Goal: Transaction & Acquisition: Purchase product/service

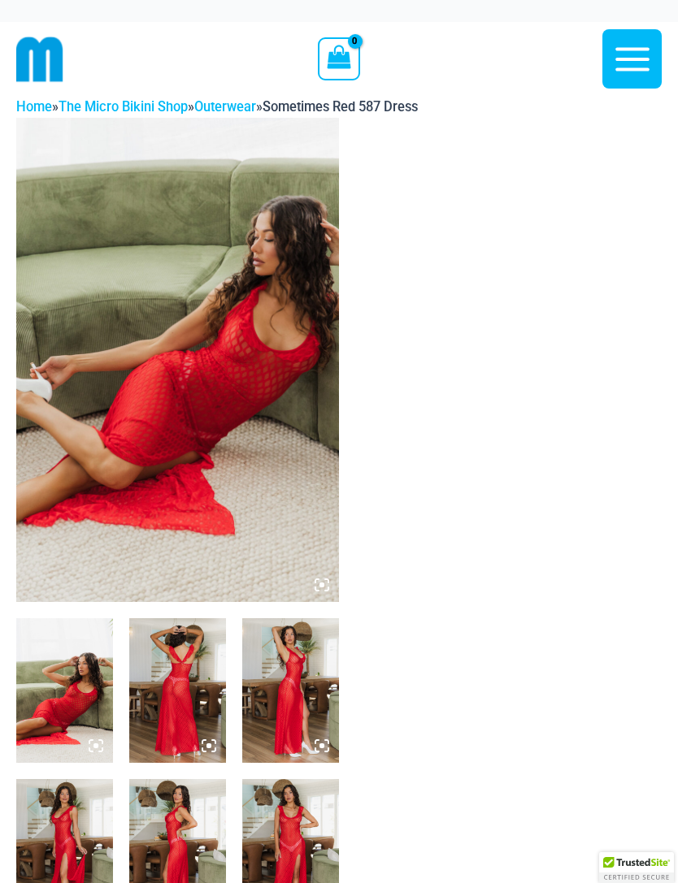
click at [268, 432] on img at bounding box center [177, 360] width 323 height 484
click at [236, 373] on img at bounding box center [177, 360] width 323 height 484
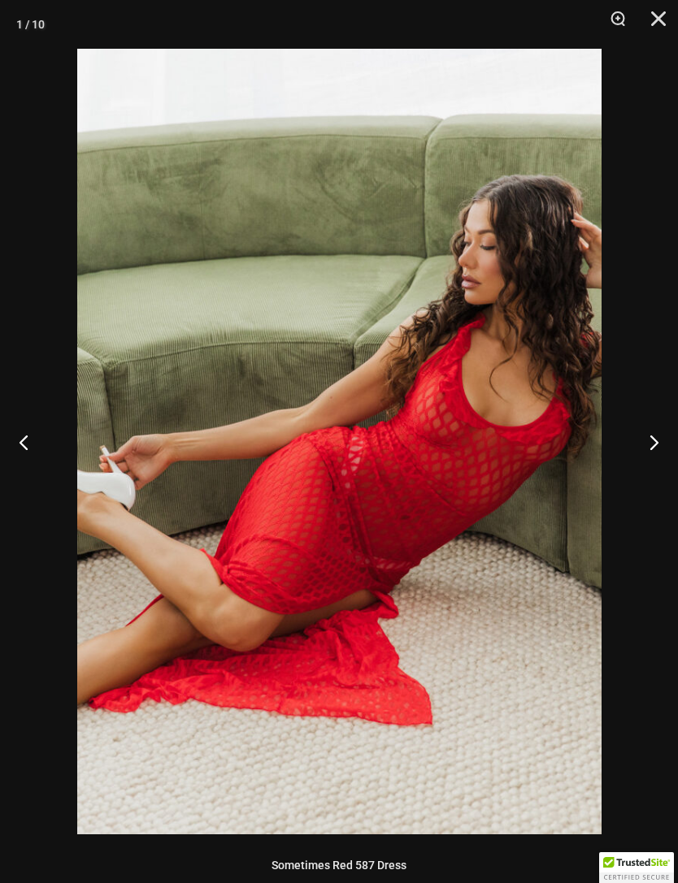
click at [649, 447] on button "Next" at bounding box center [647, 441] width 61 height 81
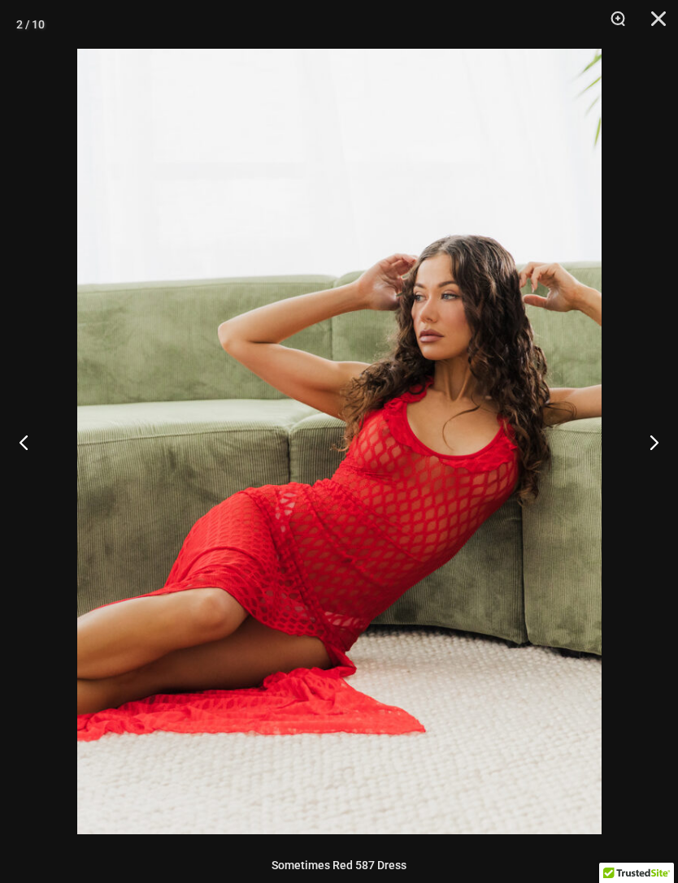
click at [655, 440] on button "Next" at bounding box center [647, 441] width 61 height 81
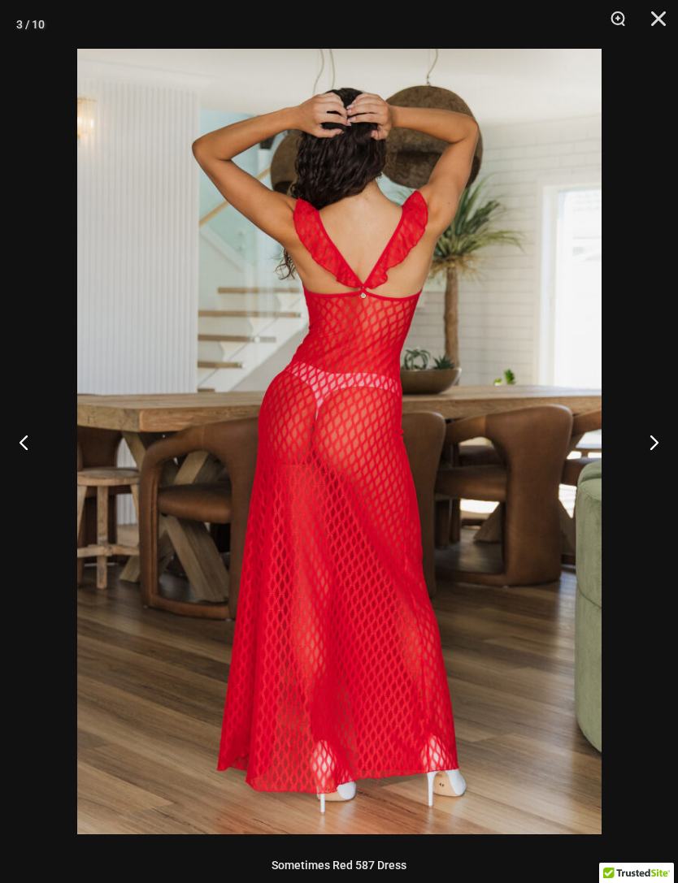
click at [660, 438] on button "Next" at bounding box center [647, 441] width 61 height 81
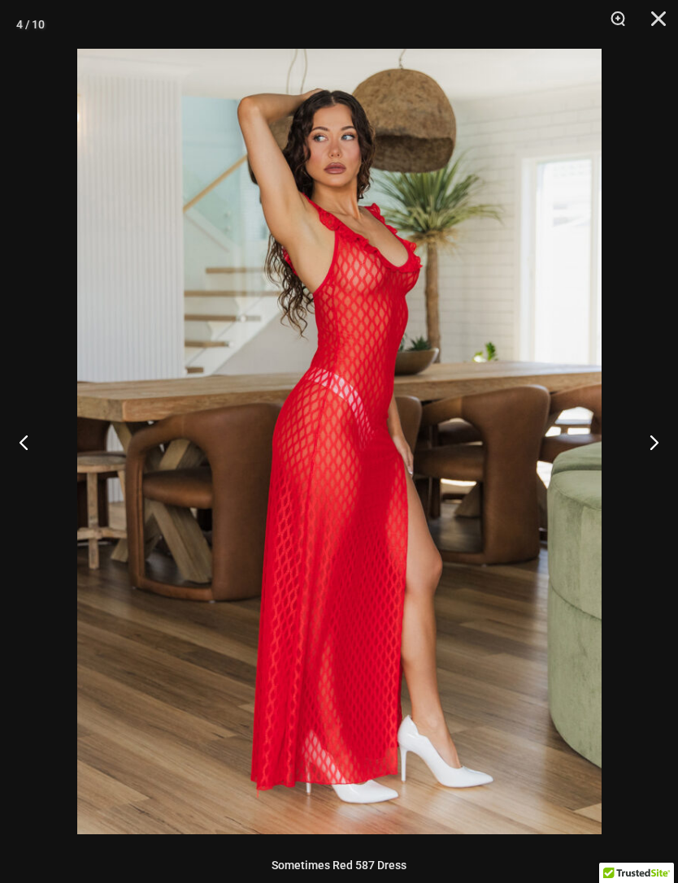
click at [657, 436] on button "Next" at bounding box center [647, 441] width 61 height 81
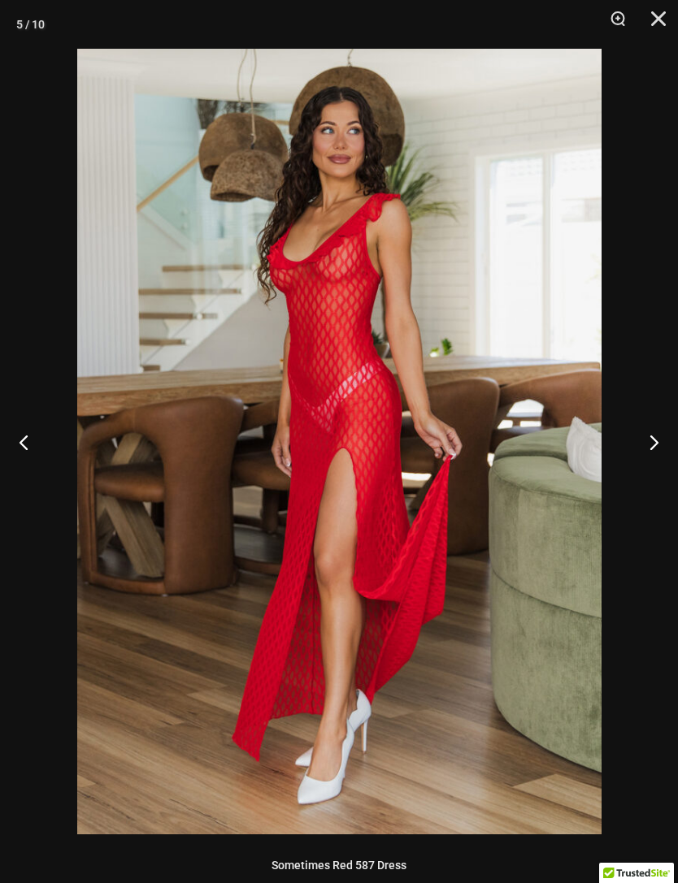
click at [660, 436] on button "Next" at bounding box center [647, 441] width 61 height 81
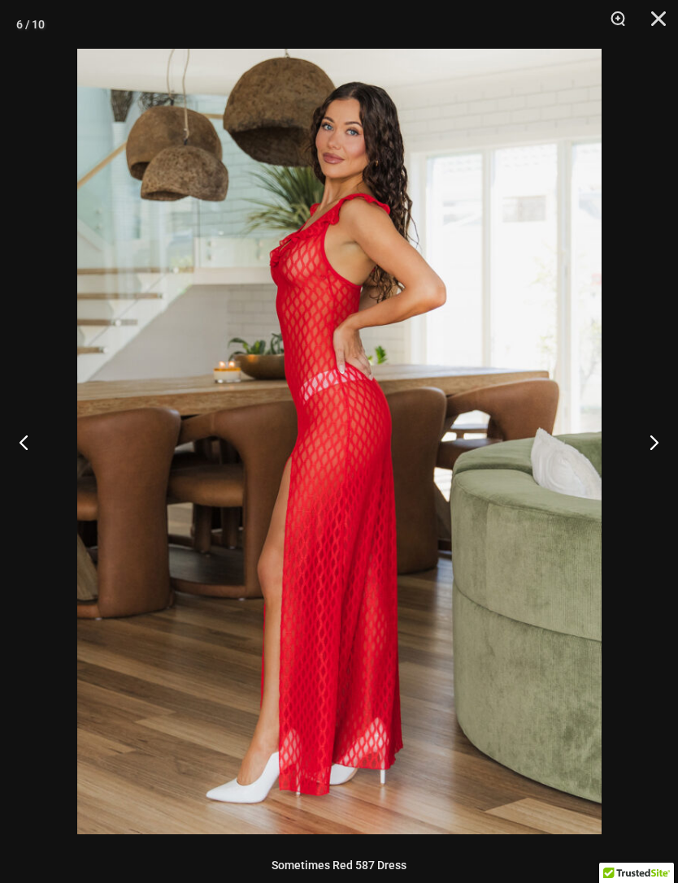
click at [654, 432] on button "Next" at bounding box center [647, 441] width 61 height 81
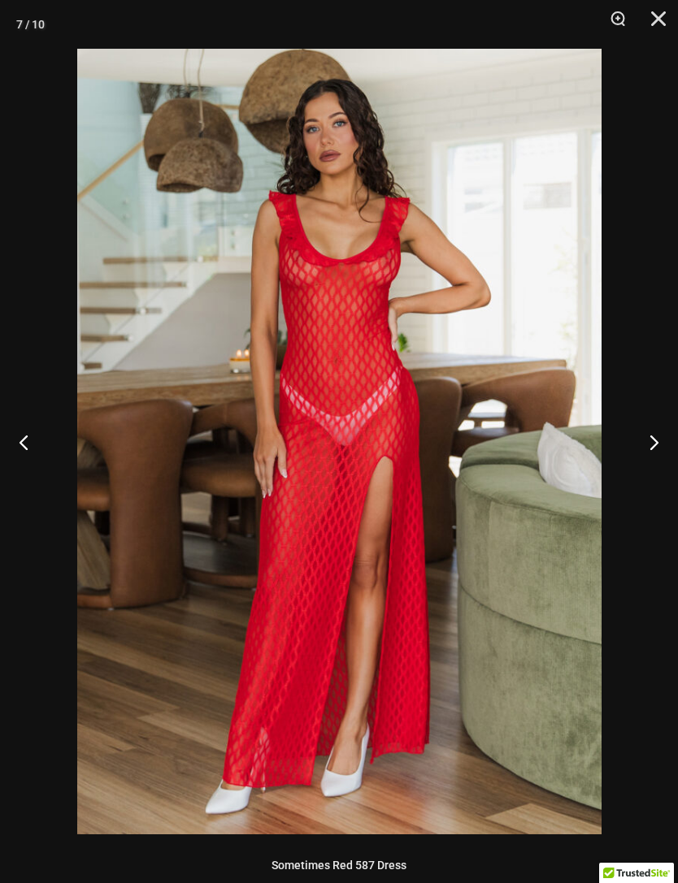
click at [661, 436] on button "Next" at bounding box center [647, 441] width 61 height 81
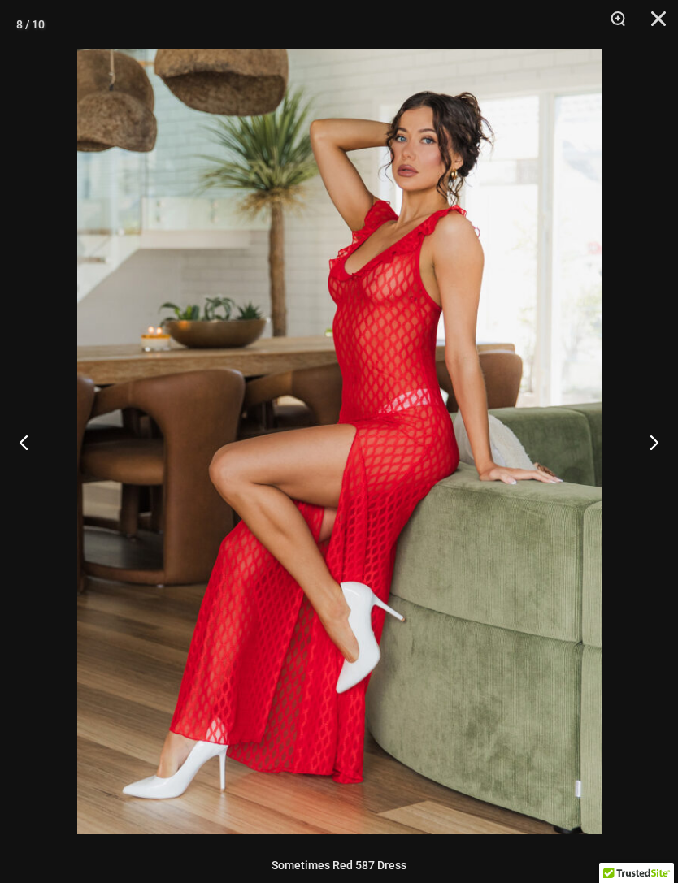
click at [658, 437] on button "Next" at bounding box center [647, 441] width 61 height 81
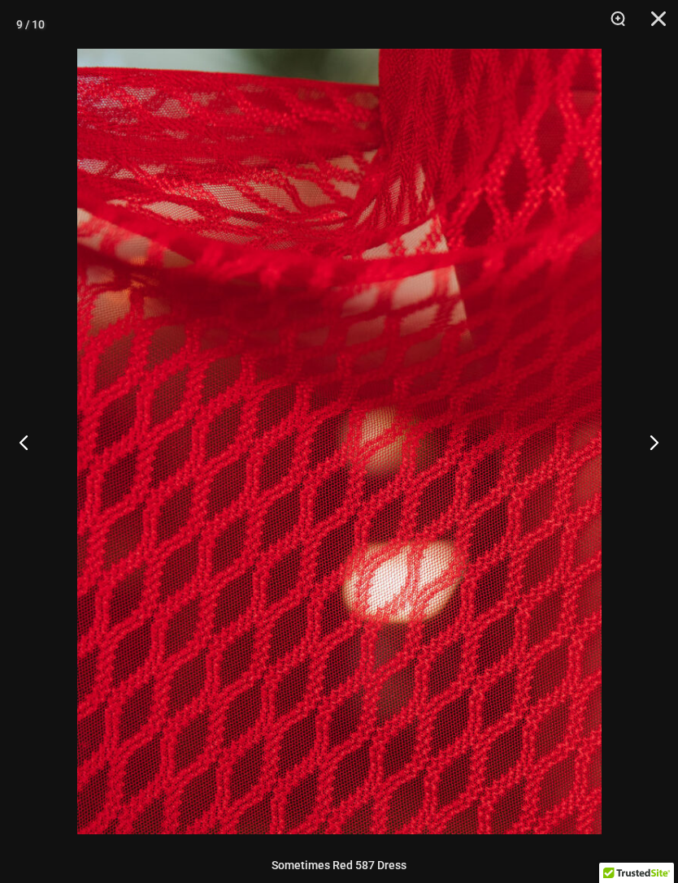
click at [652, 436] on button "Next" at bounding box center [647, 441] width 61 height 81
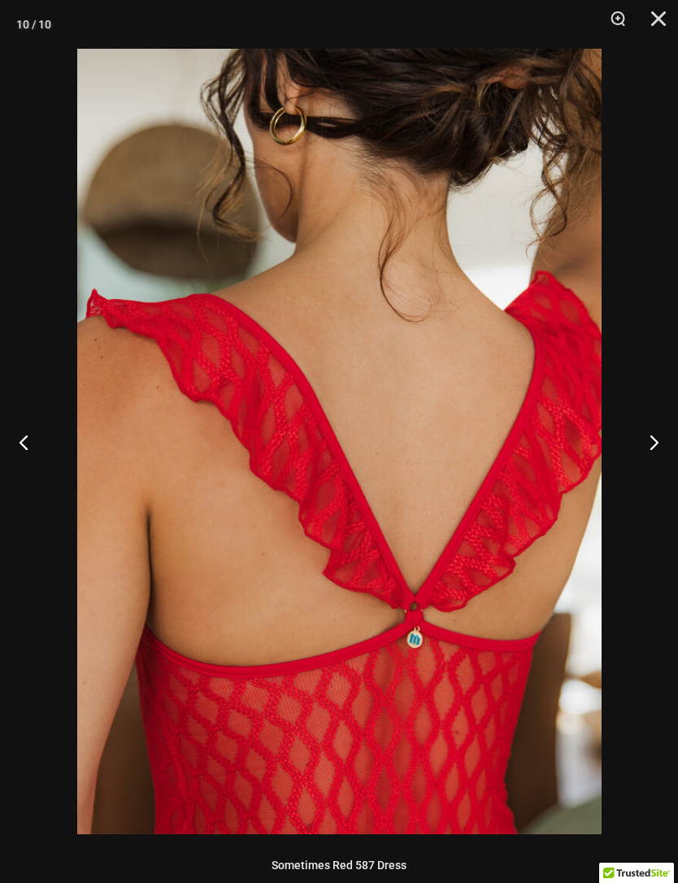
click at [653, 436] on button "Next" at bounding box center [647, 441] width 61 height 81
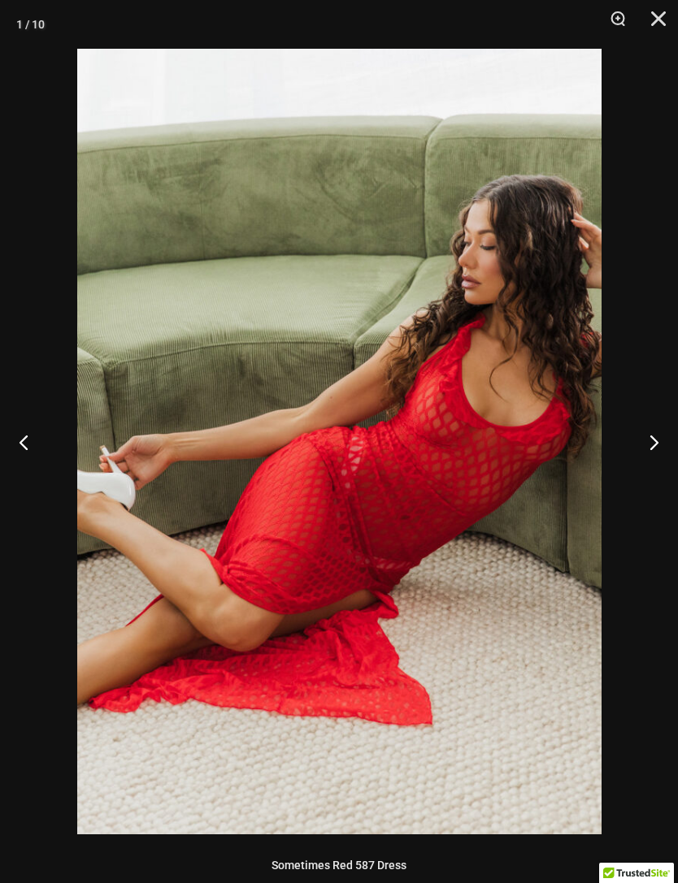
click at [659, 438] on button "Next" at bounding box center [647, 441] width 61 height 81
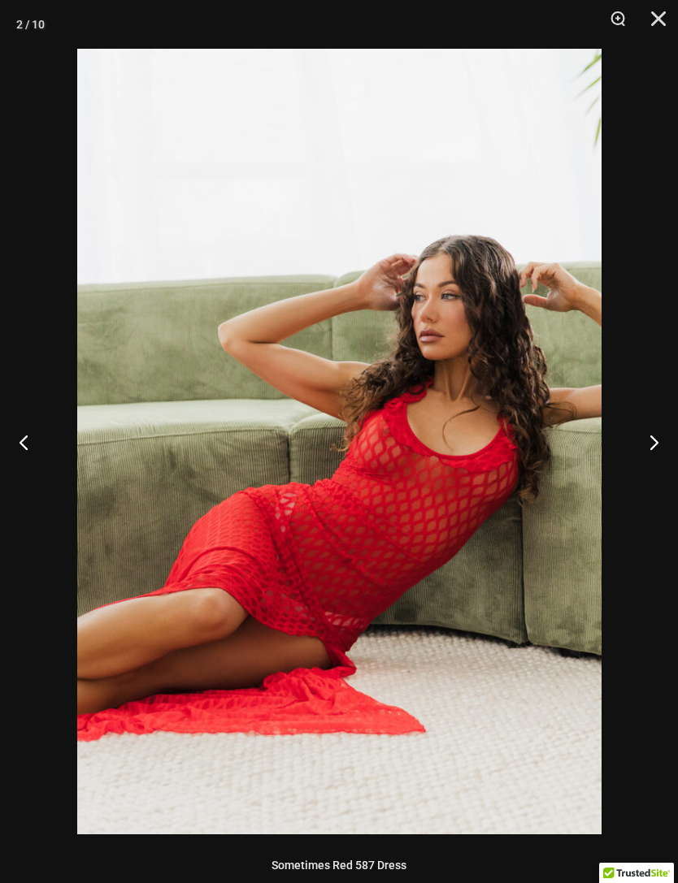
click at [660, 440] on button "Next" at bounding box center [647, 441] width 61 height 81
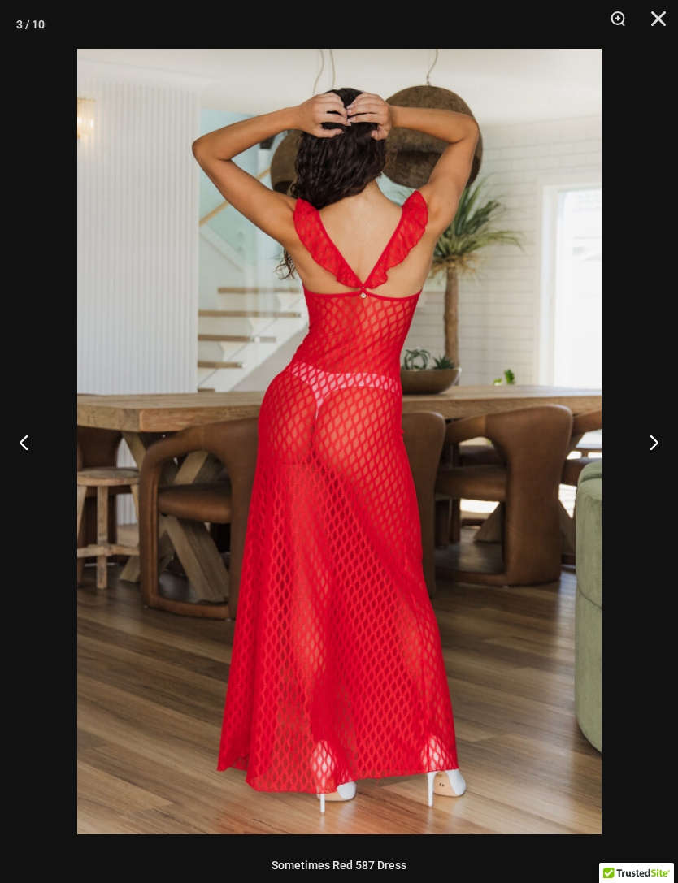
click at [663, 445] on button "Next" at bounding box center [647, 441] width 61 height 81
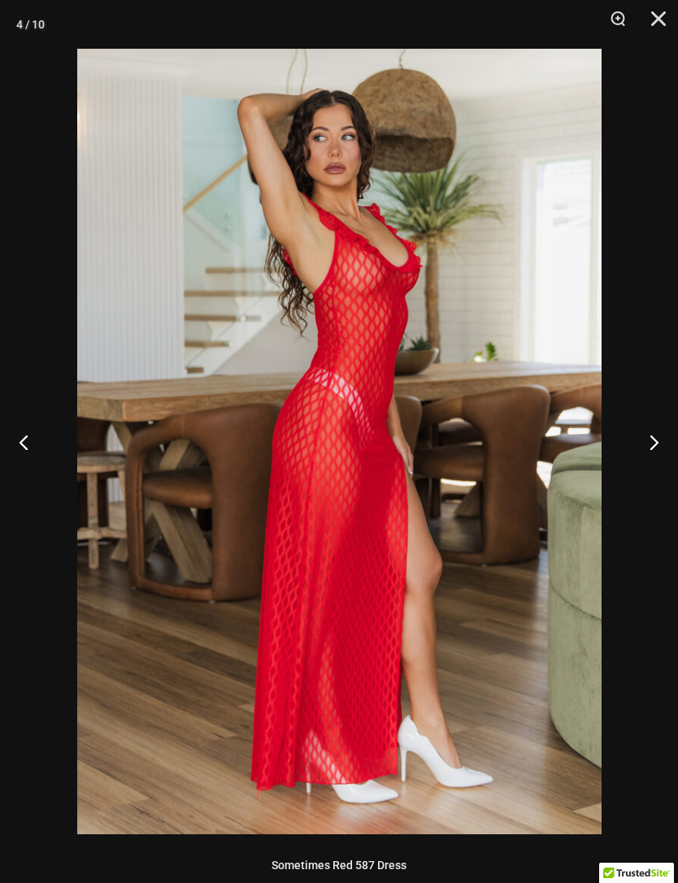
click at [659, 442] on button "Next" at bounding box center [647, 441] width 61 height 81
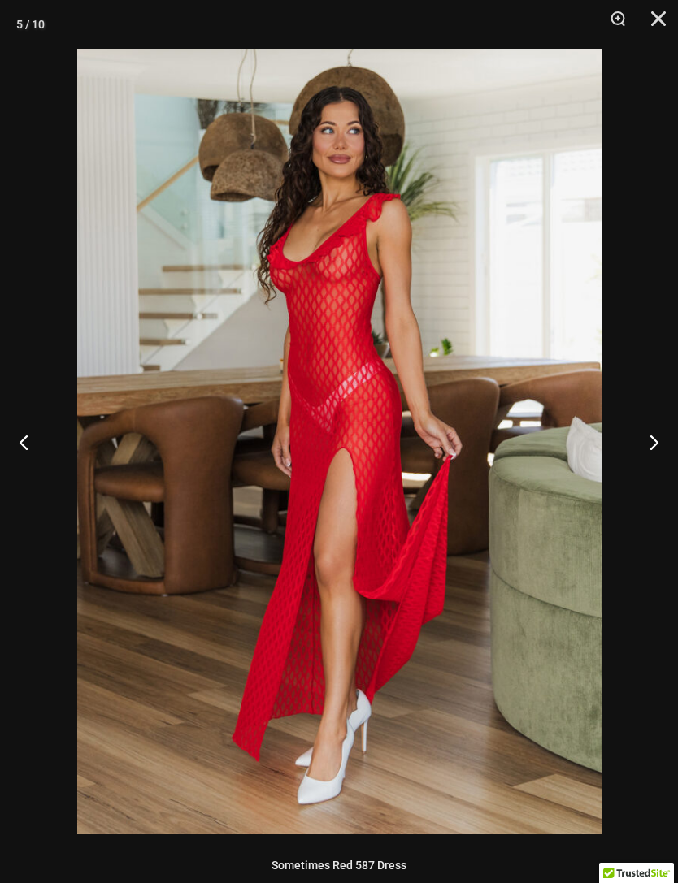
click at [657, 442] on button "Next" at bounding box center [647, 441] width 61 height 81
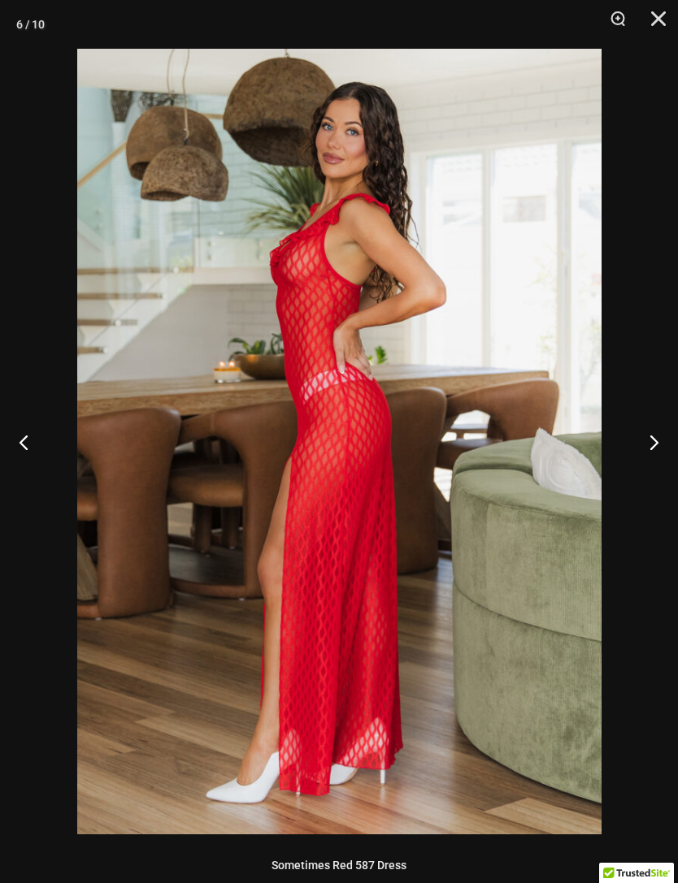
click at [657, 447] on button "Next" at bounding box center [647, 441] width 61 height 81
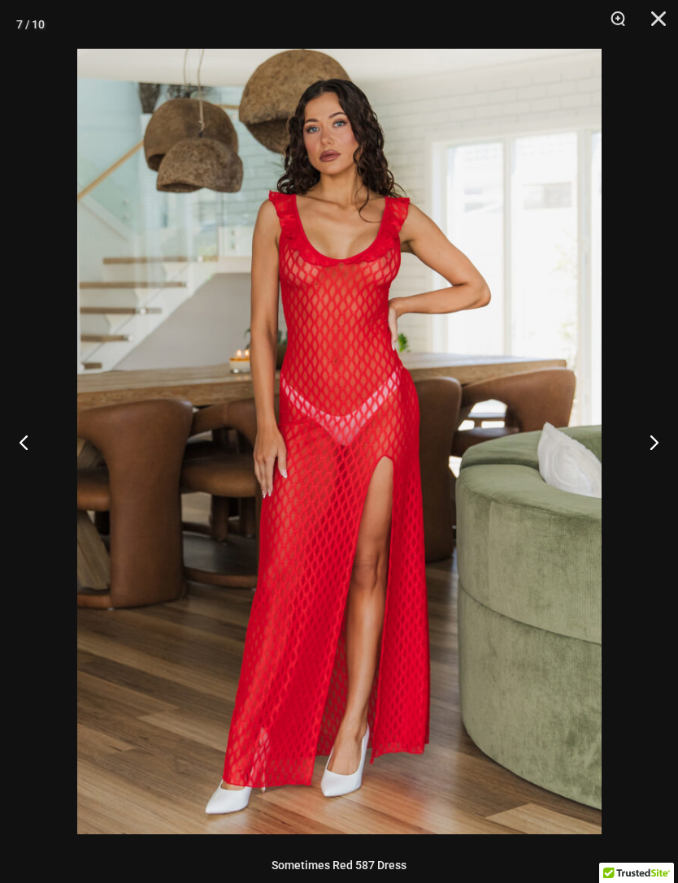
click at [668, 19] on button "Close" at bounding box center [652, 24] width 41 height 49
